Goal: Consume media (video, audio): Watch videos, listen to music or podcasts

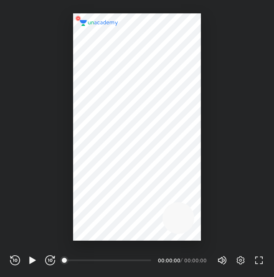
scroll to position [277, 274]
click at [28, 259] on icon "button" at bounding box center [33, 260] width 10 height 10
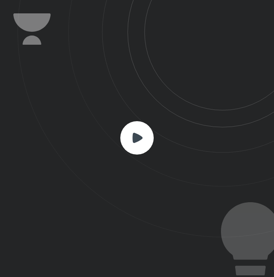
click at [135, 126] on rect at bounding box center [136, 137] width 33 height 33
click at [135, 144] on rect at bounding box center [136, 137] width 33 height 33
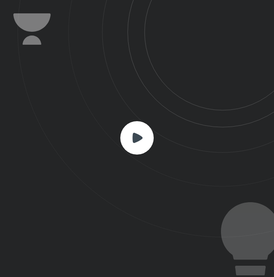
click at [137, 141] on icon at bounding box center [136, 137] width 33 height 33
click at [129, 141] on rect at bounding box center [136, 137] width 33 height 33
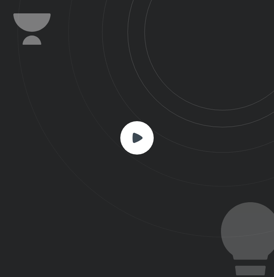
click at [129, 141] on rect at bounding box center [136, 137] width 33 height 33
click at [137, 111] on icon at bounding box center [146, 118] width 256 height 237
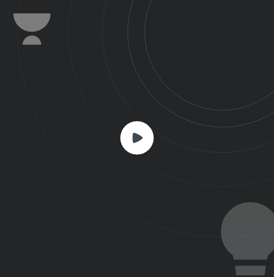
click at [136, 141] on icon at bounding box center [137, 137] width 10 height 10
click at [127, 127] on icon at bounding box center [136, 137] width 33 height 33
click at [144, 179] on icon at bounding box center [146, 118] width 256 height 237
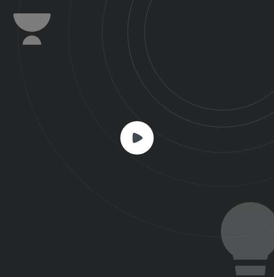
click at [144, 179] on icon at bounding box center [146, 118] width 256 height 237
click at [141, 154] on icon at bounding box center [136, 137] width 33 height 33
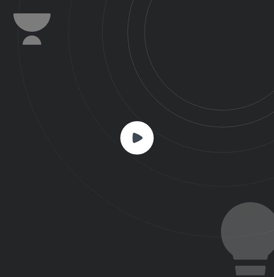
click at [141, 154] on icon at bounding box center [136, 137] width 33 height 33
click at [141, 151] on rect at bounding box center [136, 137] width 33 height 33
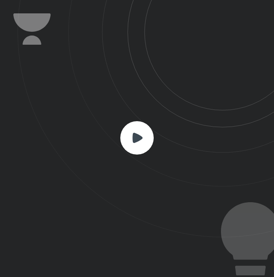
click at [141, 151] on rect at bounding box center [136, 137] width 33 height 33
